Goal: Navigation & Orientation: Find specific page/section

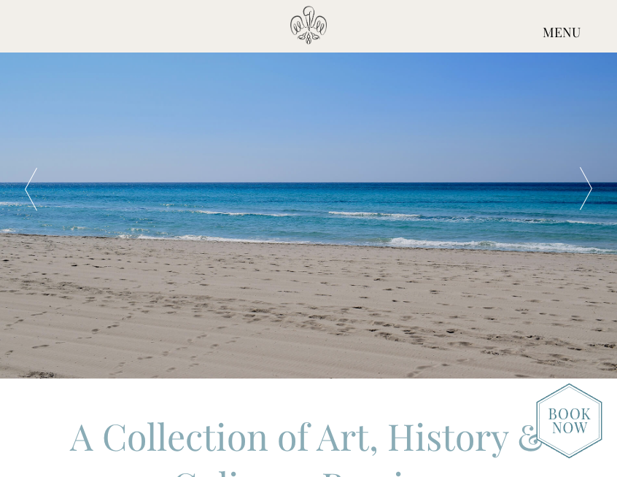
click at [586, 184] on div at bounding box center [586, 189] width 62 height 379
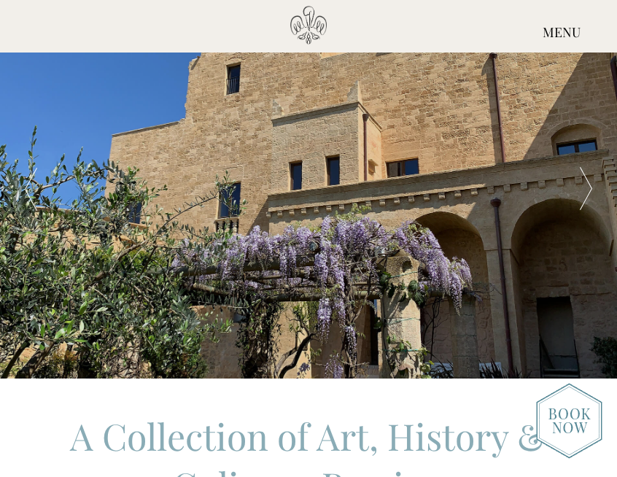
click at [586, 184] on div at bounding box center [586, 189] width 62 height 379
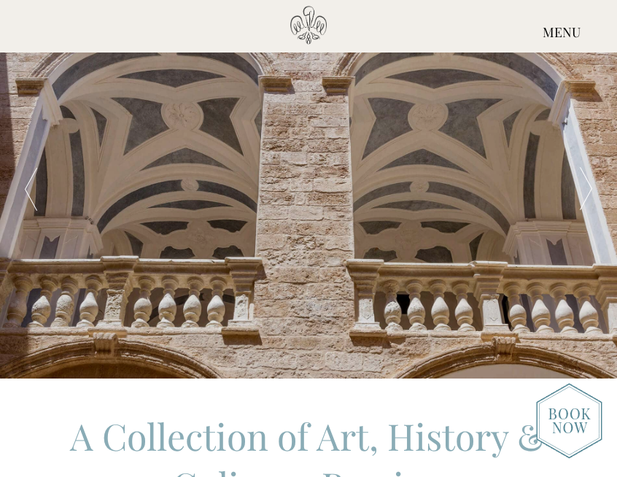
click at [586, 184] on div at bounding box center [586, 189] width 62 height 379
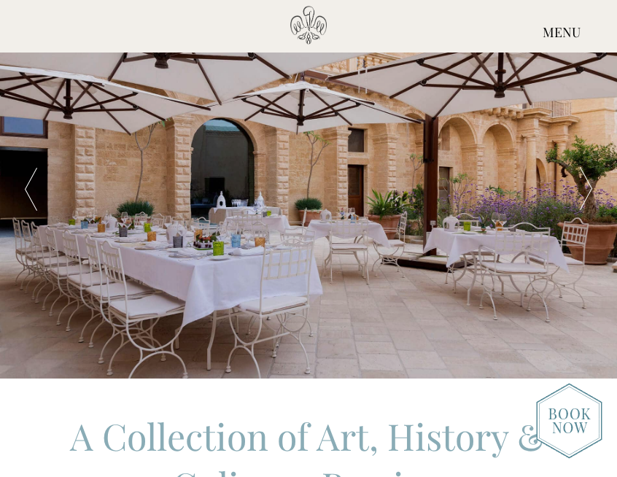
click at [586, 184] on div at bounding box center [586, 189] width 62 height 379
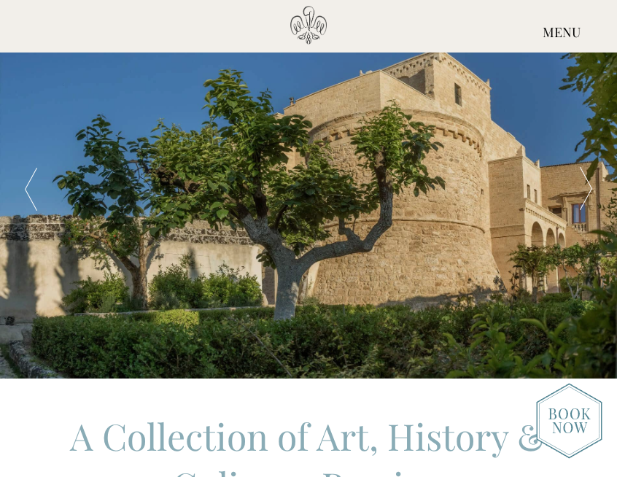
click at [586, 184] on div at bounding box center [586, 189] width 62 height 379
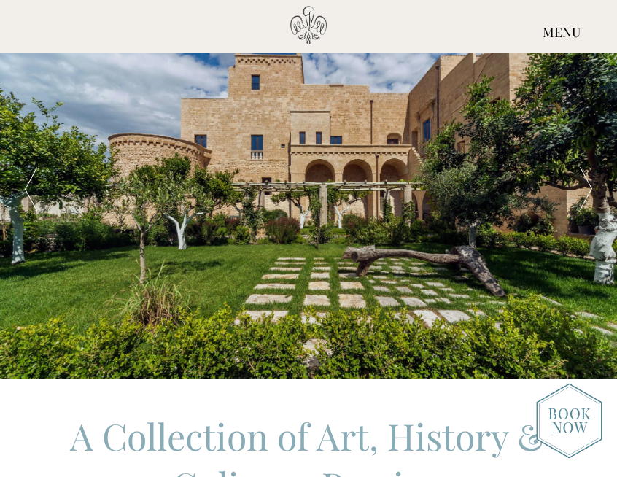
click at [586, 184] on div at bounding box center [586, 189] width 62 height 379
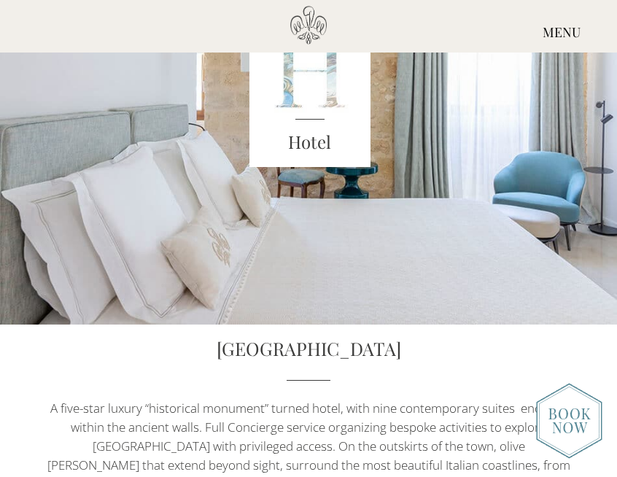
scroll to position [713, 0]
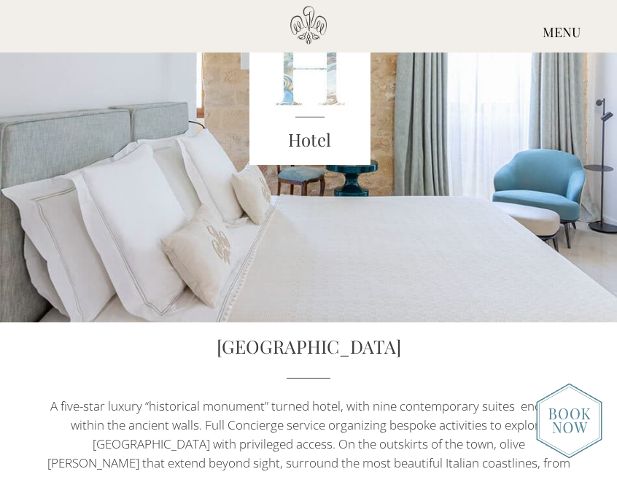
click at [309, 145] on h3 "Hotel" at bounding box center [309, 140] width 121 height 26
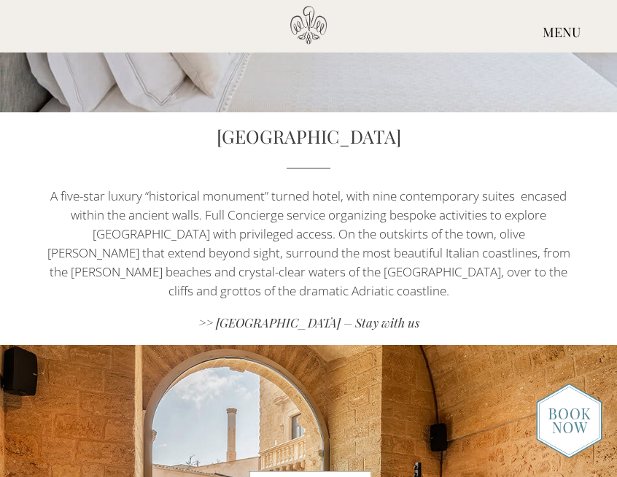
scroll to position [927, 0]
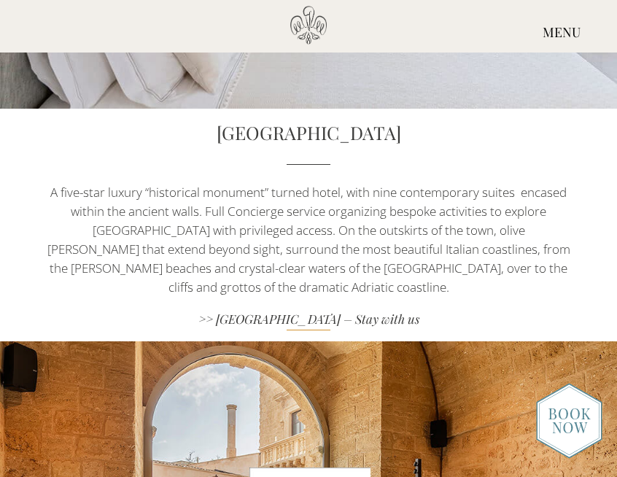
click at [352, 311] on link ">> [GEOGRAPHIC_DATA] – Stay with us" at bounding box center [308, 321] width 525 height 20
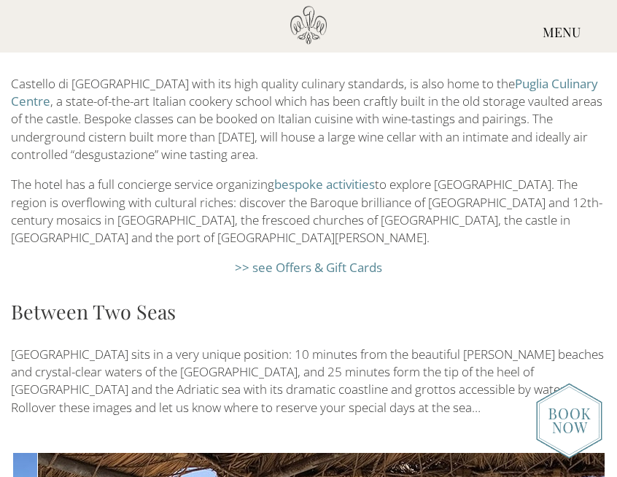
scroll to position [2551, 0]
